Goal: Ask a question: Seek information or help from site administrators or community

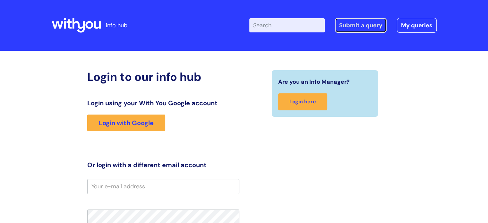
click at [360, 25] on link "Submit a query" at bounding box center [361, 25] width 52 height 15
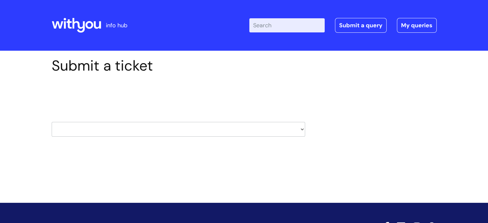
click at [302, 130] on select "HR / People IT and Support Clinical Drug Alerts Finance Accounts Data Support T…" at bounding box center [178, 129] width 253 height 15
select select "it_and_support"
click at [52, 122] on select "HR / People IT and Support Clinical Drug Alerts Finance Accounts Data Support T…" at bounding box center [178, 129] width 253 height 15
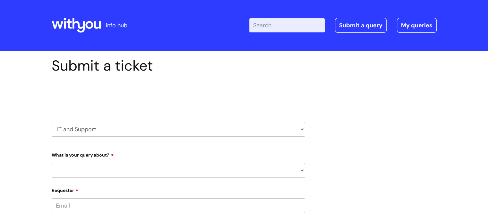
click at [303, 170] on select "... Mobile Phone Reset & MFA Accounts, Starters and Leavers IT Hardware issue I…" at bounding box center [178, 170] width 253 height 15
select select "Something Else"
click at [52, 163] on select "... Mobile Phone Reset & MFA Accounts, Starters and Leavers IT Hardware issue I…" at bounding box center [178, 170] width 253 height 15
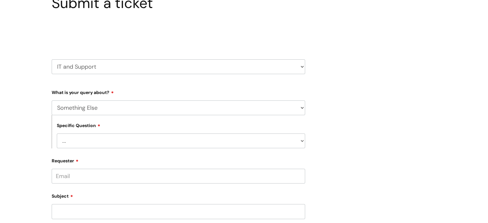
scroll to position [64, 0]
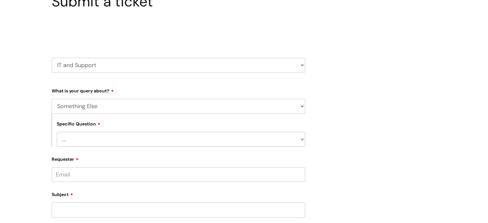
click at [301, 139] on select "... My problem is not listed" at bounding box center [181, 139] width 248 height 15
select select "My problem is not listed"
click at [57, 132] on select "... My problem is not listed" at bounding box center [181, 139] width 248 height 15
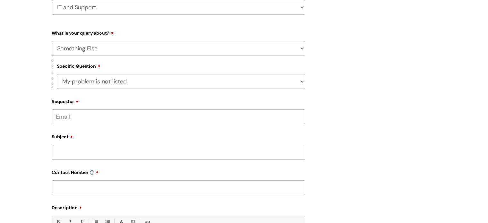
scroll to position [128, 0]
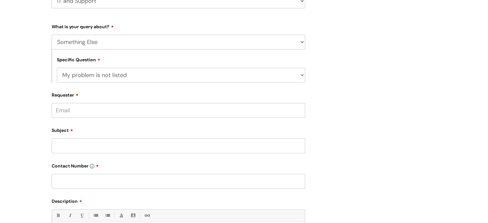
click at [235, 109] on input "Requester" at bounding box center [178, 110] width 253 height 15
type input "k"
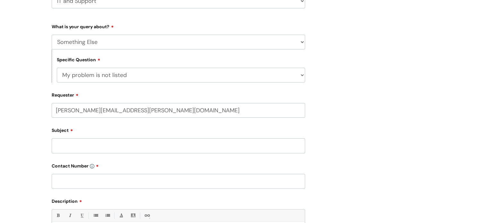
type input "katie.taylor@wearewithyou.org.uk"
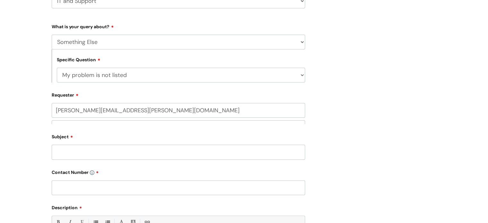
click at [271, 150] on input "Subject" at bounding box center [178, 152] width 253 height 15
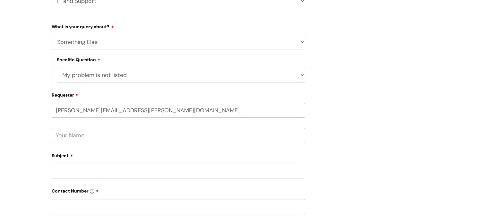
click at [275, 139] on input "text" at bounding box center [178, 135] width 253 height 15
type input "Katie Taylor"
click at [258, 170] on input "Subject" at bounding box center [178, 171] width 253 height 15
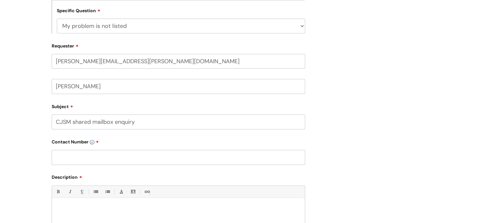
scroll to position [192, 0]
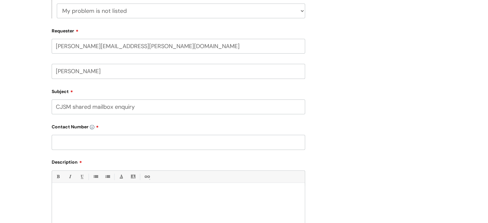
type input "CJSM shared mailbox enquiry"
click at [272, 143] on input "text" at bounding box center [178, 142] width 253 height 15
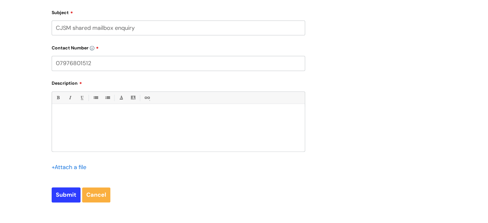
scroll to position [289, 0]
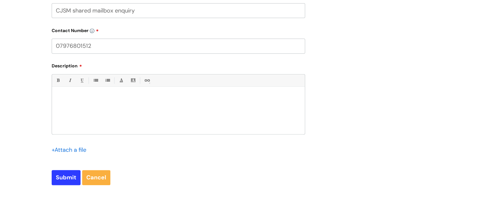
type input "07976801512"
click at [108, 91] on div at bounding box center [178, 112] width 253 height 44
click at [192, 108] on p "I have 2 new starters who don't have access to the shared mailbox" at bounding box center [178, 109] width 243 height 6
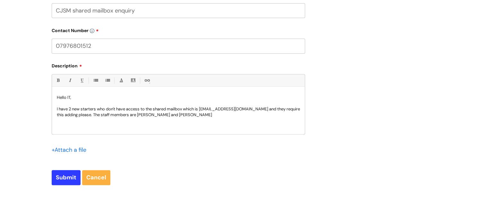
click at [167, 109] on p "I have 2 new starters who don't have access to the shared mailbox which is cj.s…" at bounding box center [178, 112] width 243 height 12
click at [67, 174] on input "Submit" at bounding box center [66, 177] width 29 height 15
type input "Please Wait..."
